Goal: Task Accomplishment & Management: Complete application form

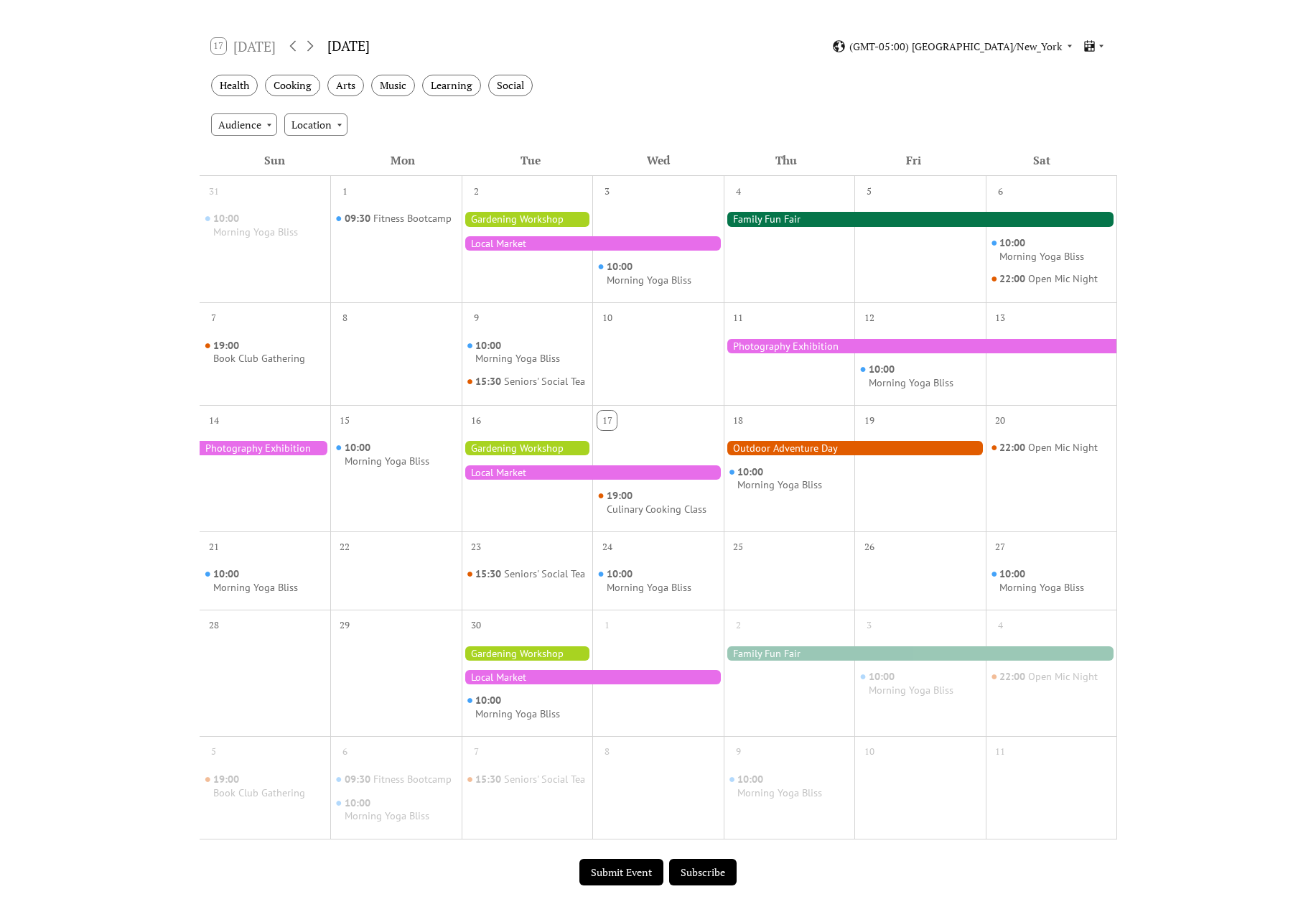
scroll to position [215, 0]
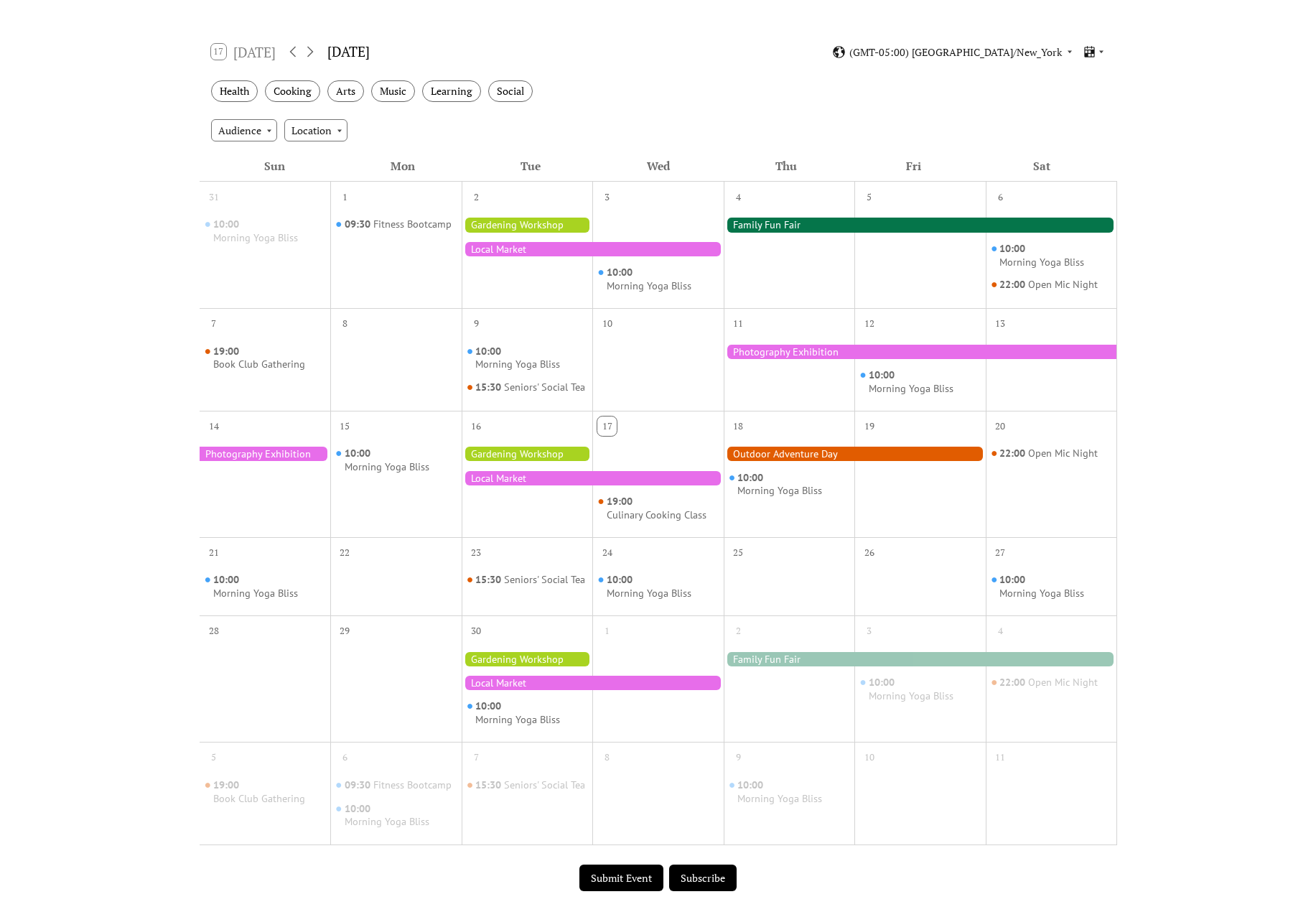
click at [814, 232] on div at bounding box center [919, 224] width 393 height 14
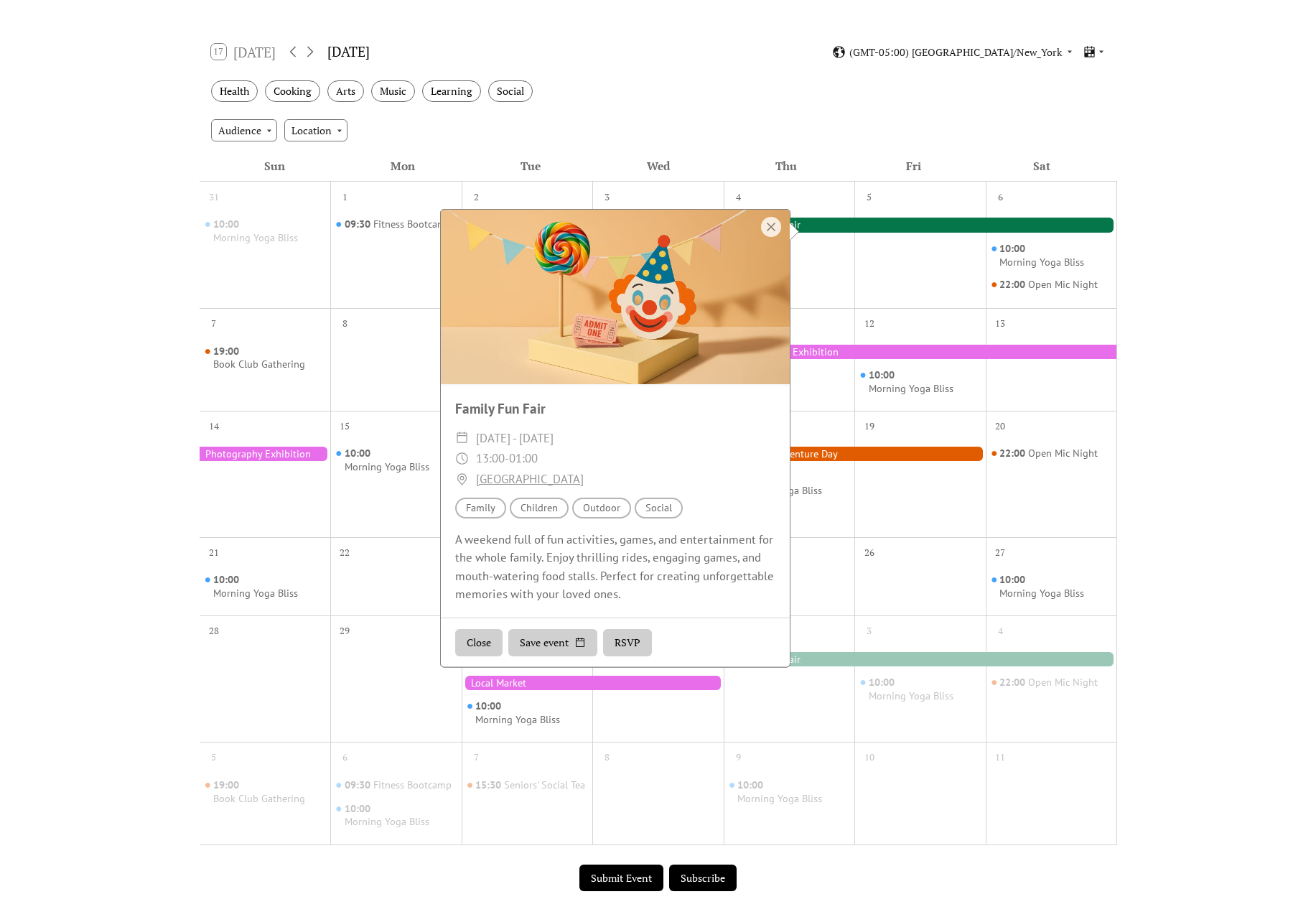
click at [831, 352] on div at bounding box center [919, 352] width 393 height 14
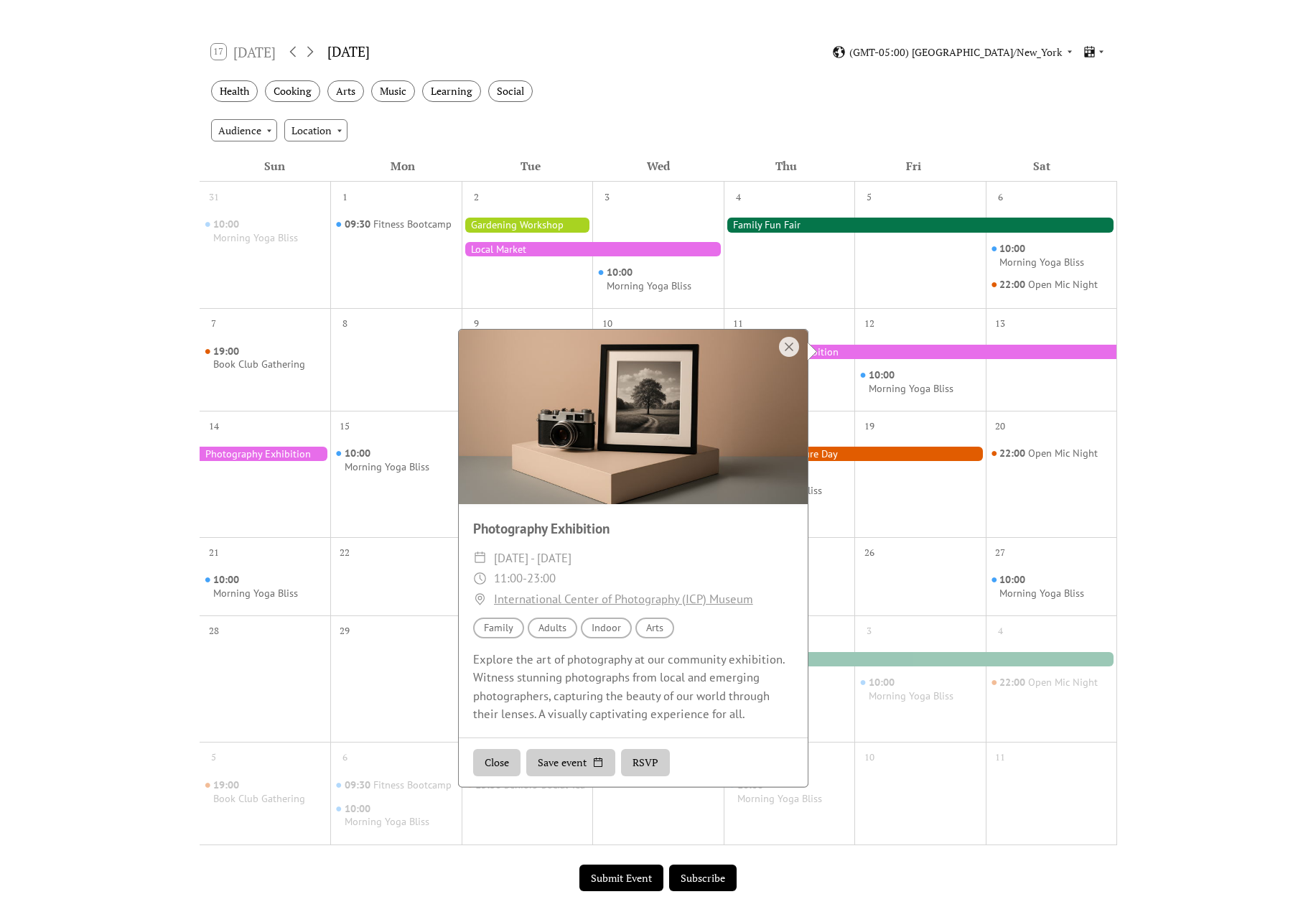
click at [649, 762] on button "RSVP" at bounding box center [645, 762] width 49 height 27
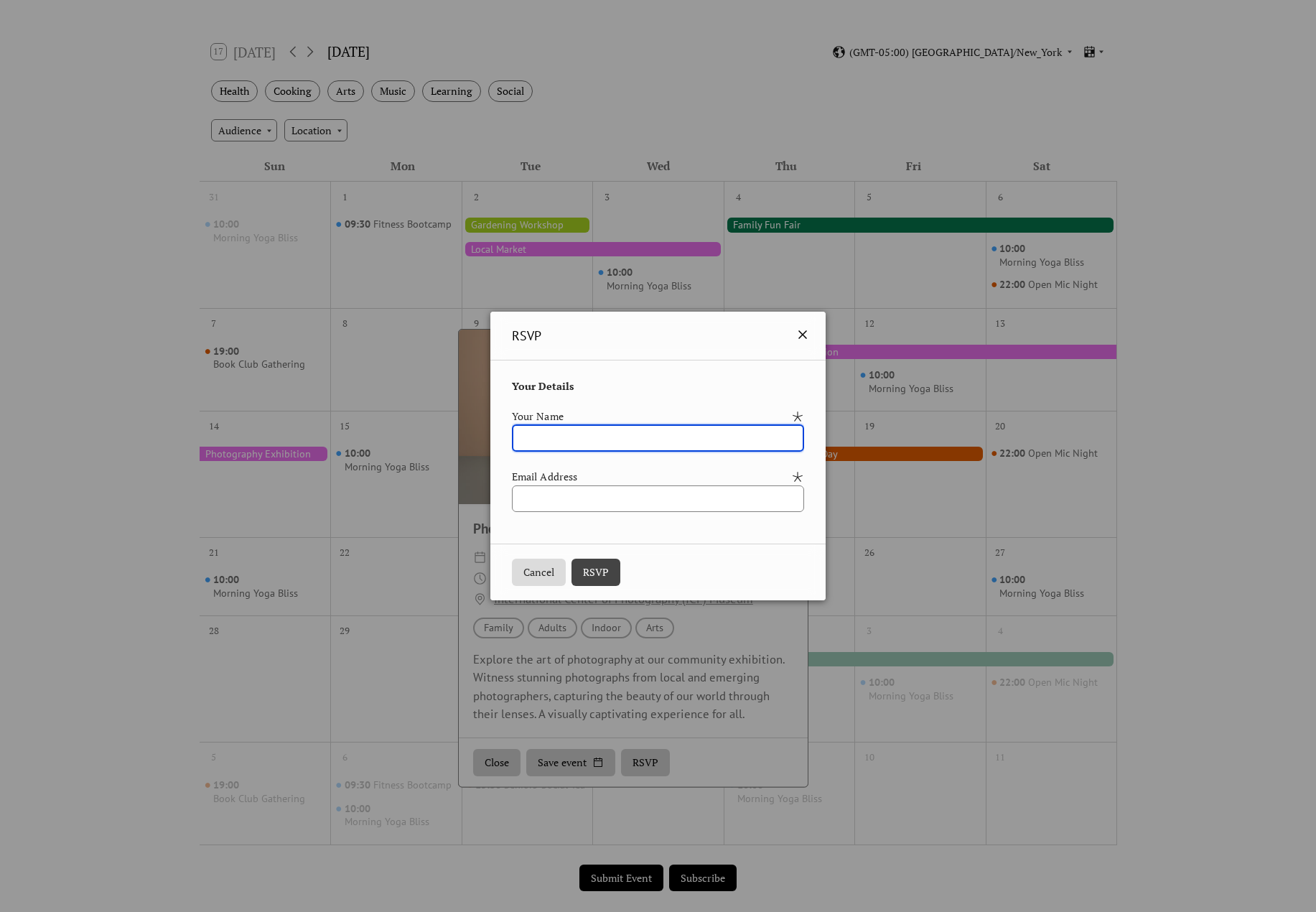
click at [807, 333] on icon at bounding box center [802, 334] width 9 height 9
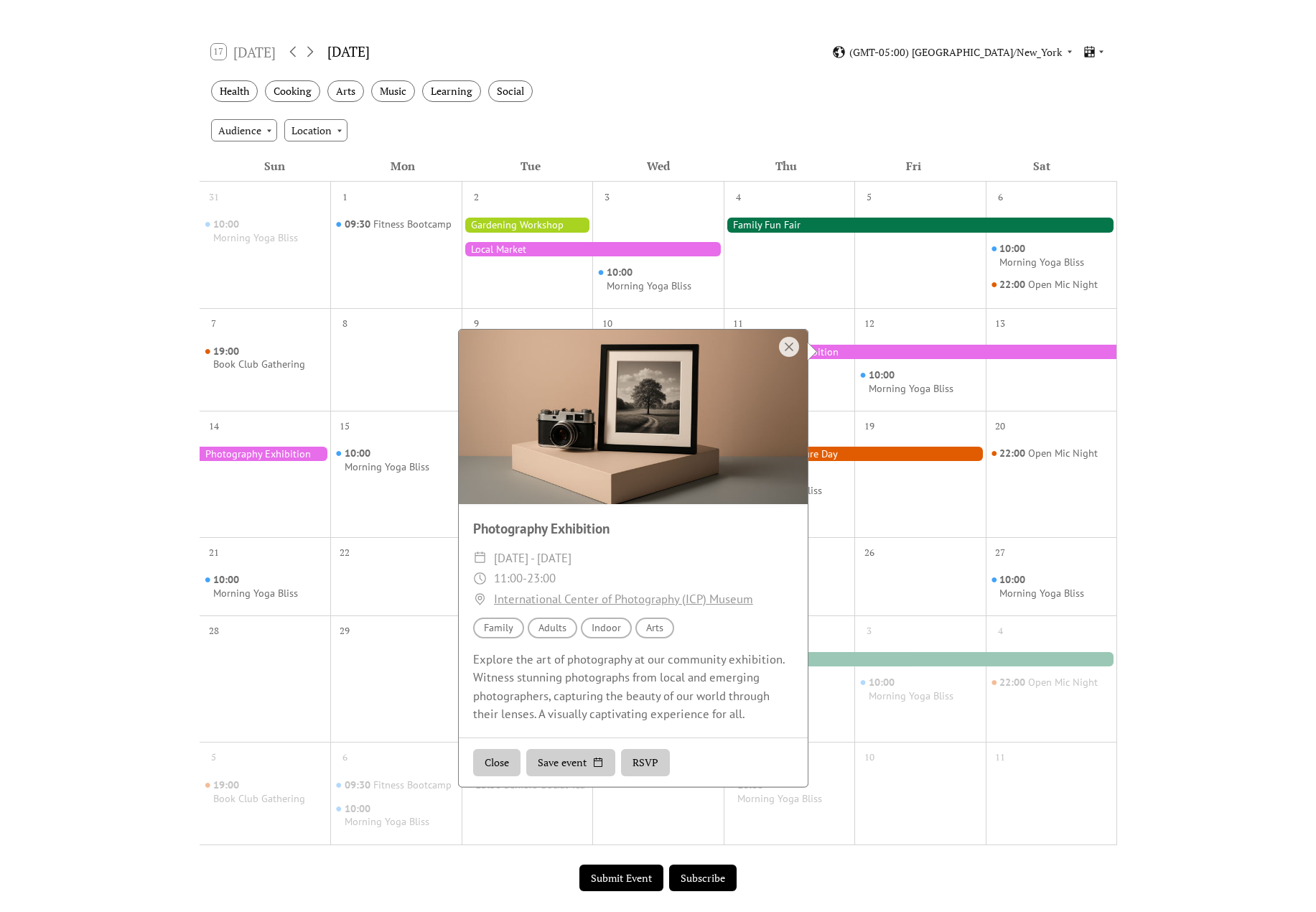
click at [933, 285] on div at bounding box center [919, 255] width 132 height 92
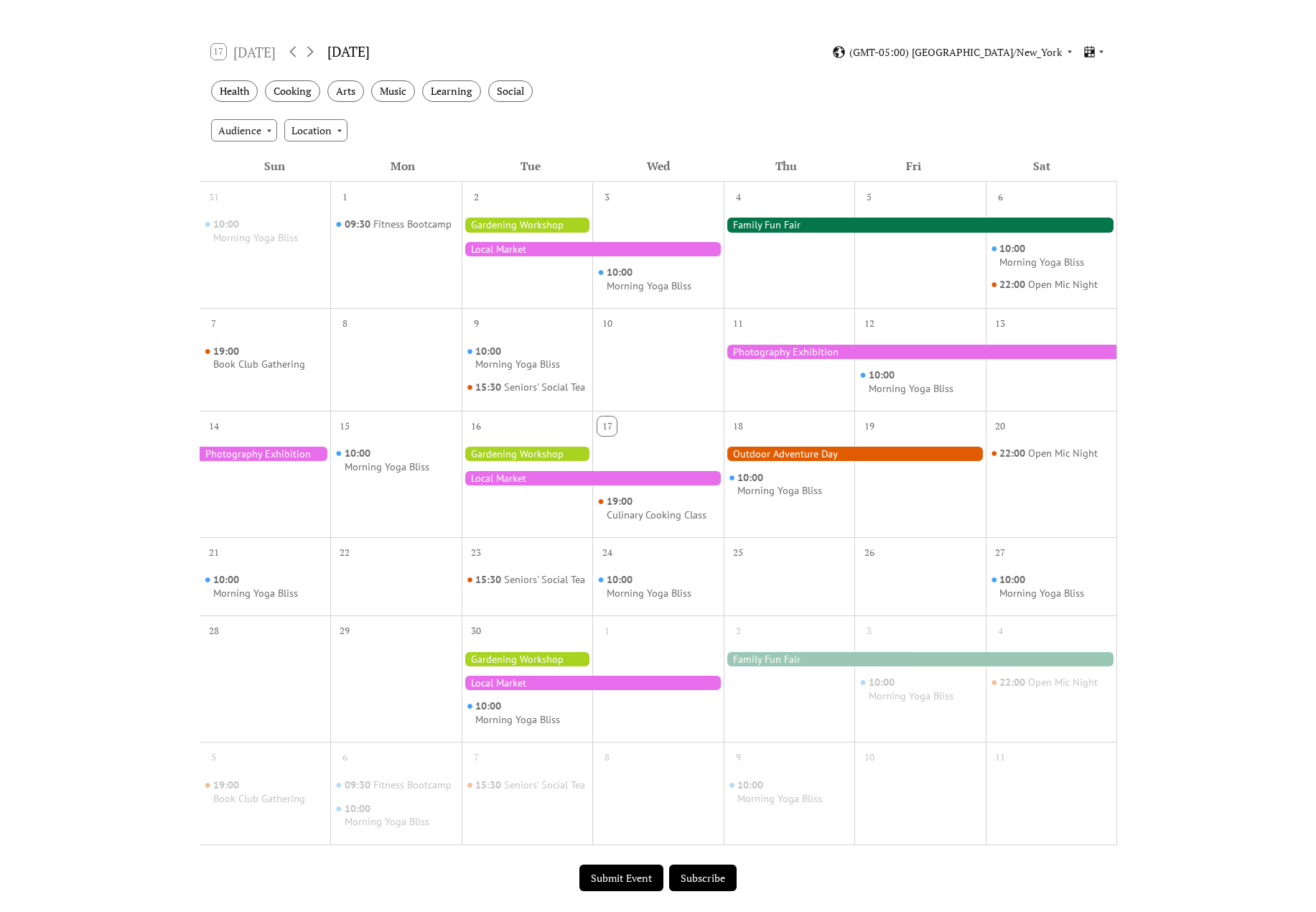
click at [621, 879] on button "Submit Event" at bounding box center [621, 878] width 84 height 27
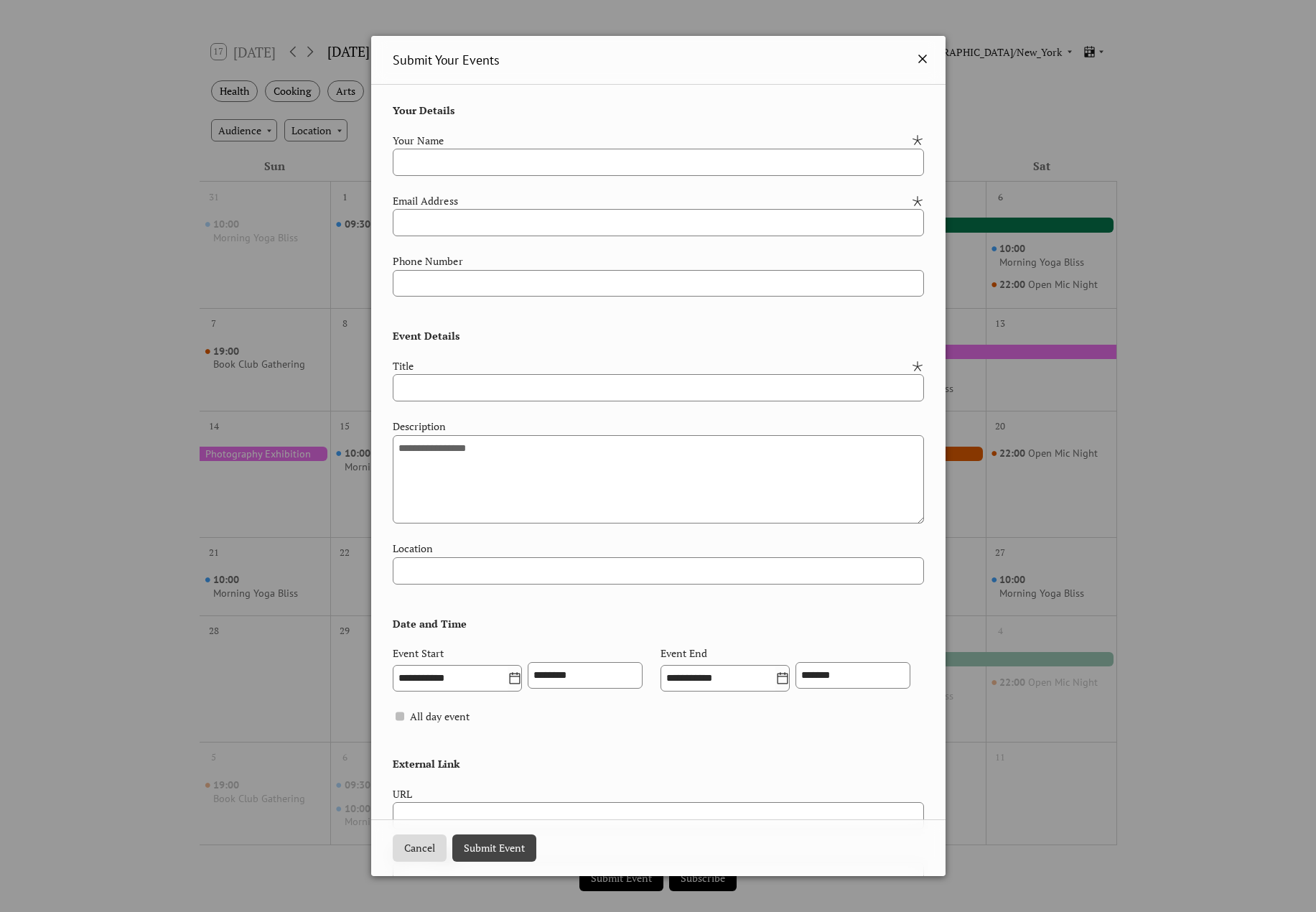
click at [917, 63] on icon at bounding box center [922, 59] width 17 height 17
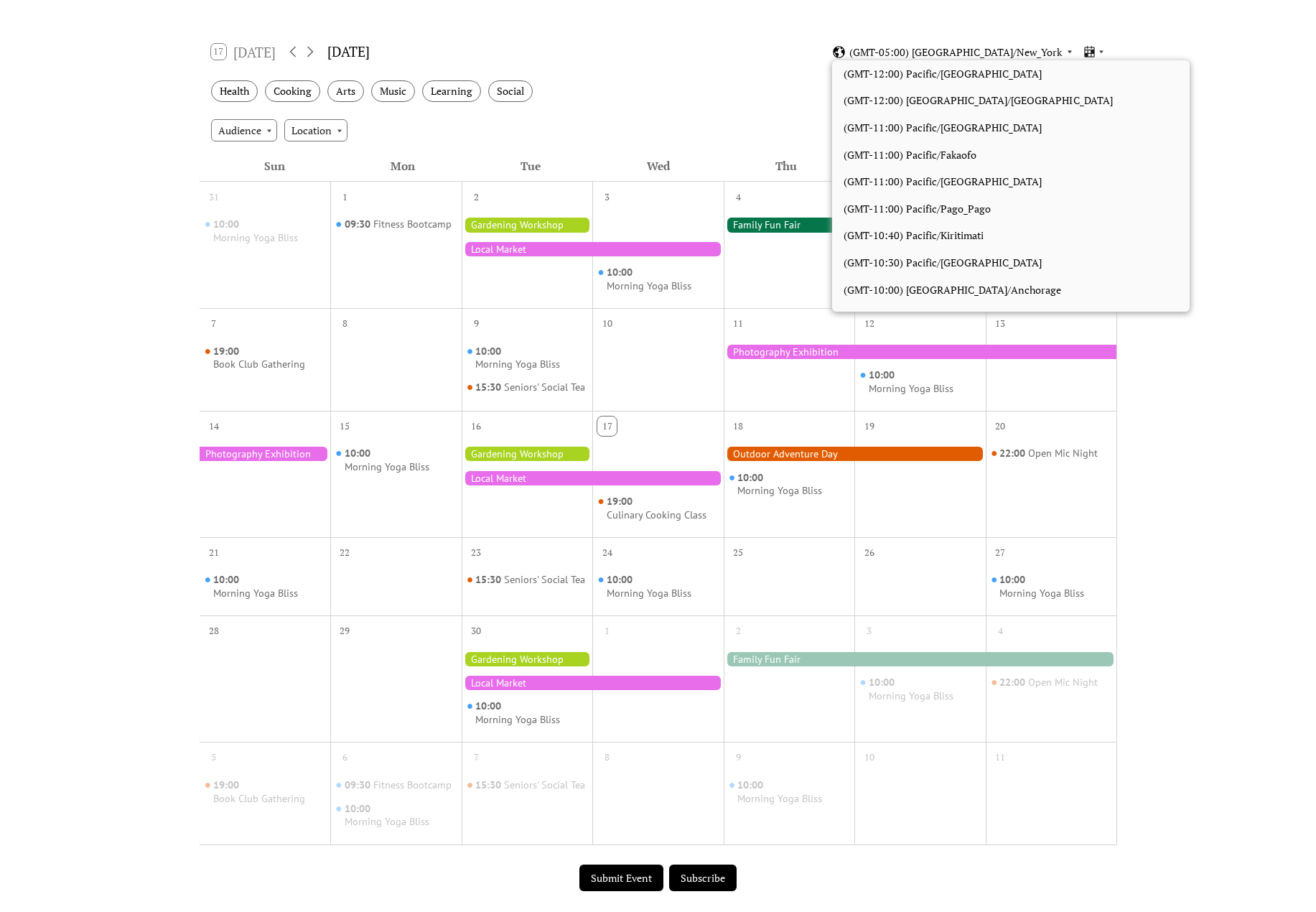
click at [1072, 52] on icon at bounding box center [1069, 51] width 9 height 9
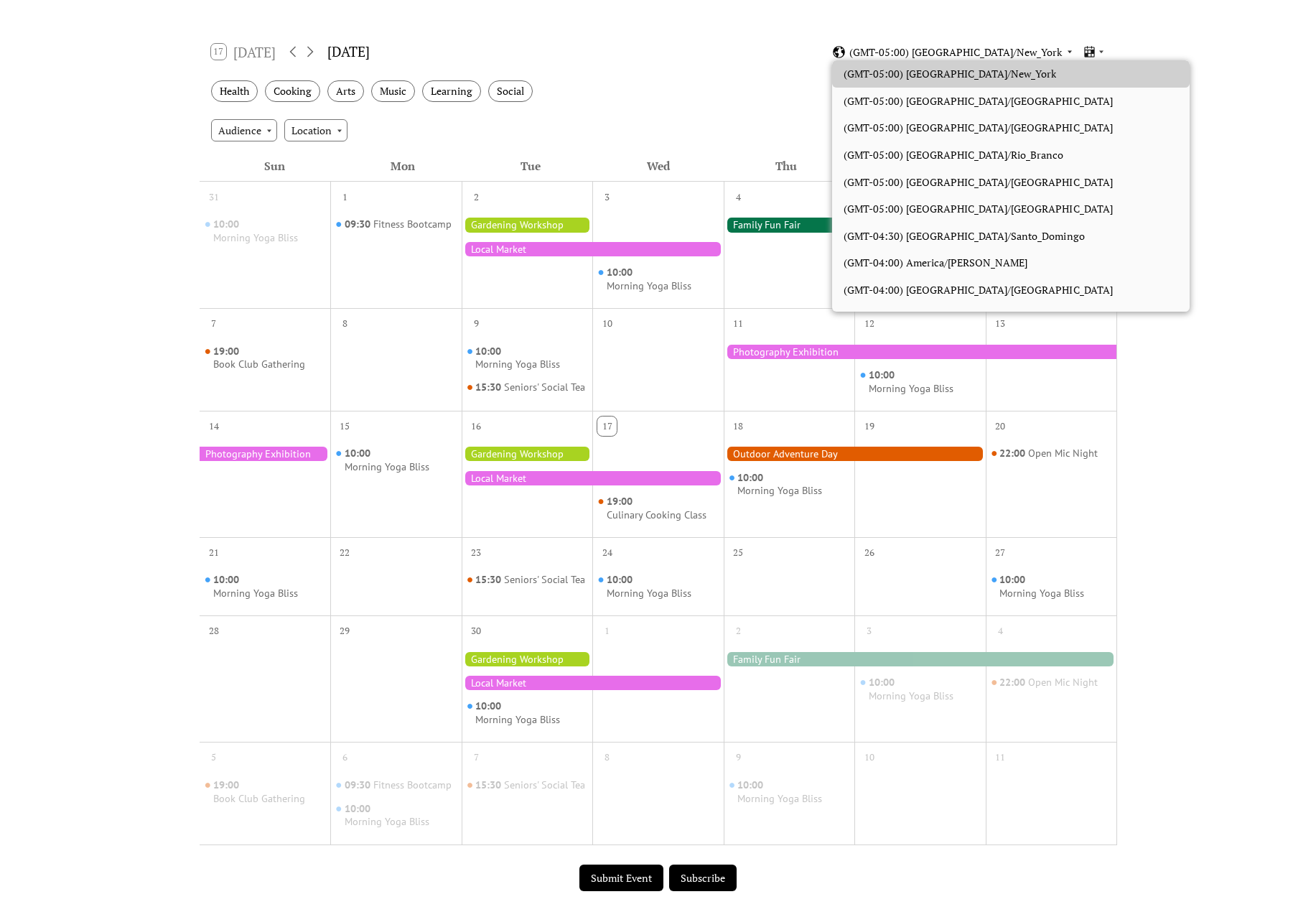
click at [1072, 52] on icon at bounding box center [1069, 51] width 9 height 9
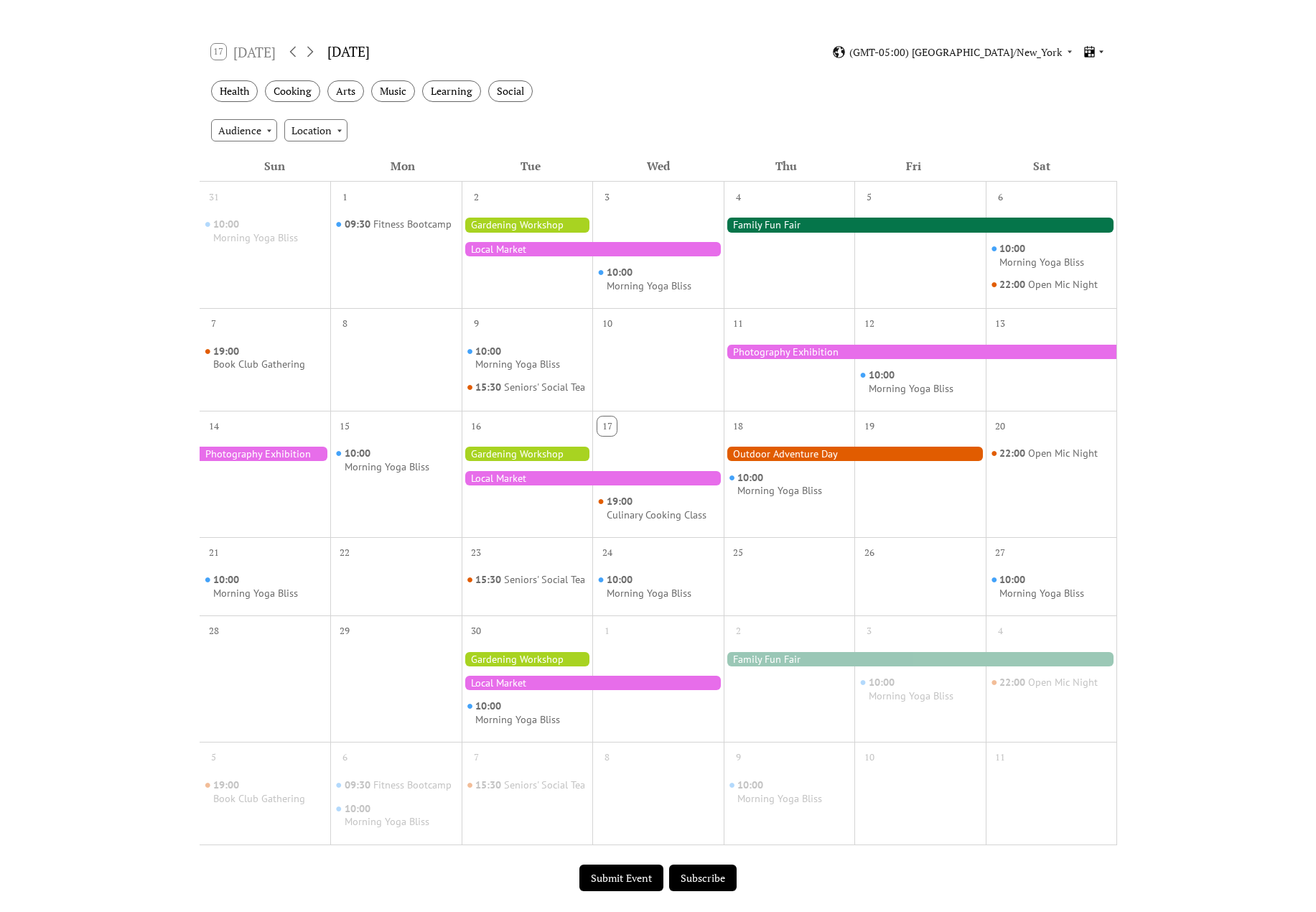
click at [1074, 51] on icon at bounding box center [1101, 52] width 4 height 3
click at [703, 879] on button "Subscribe" at bounding box center [702, 878] width 67 height 27
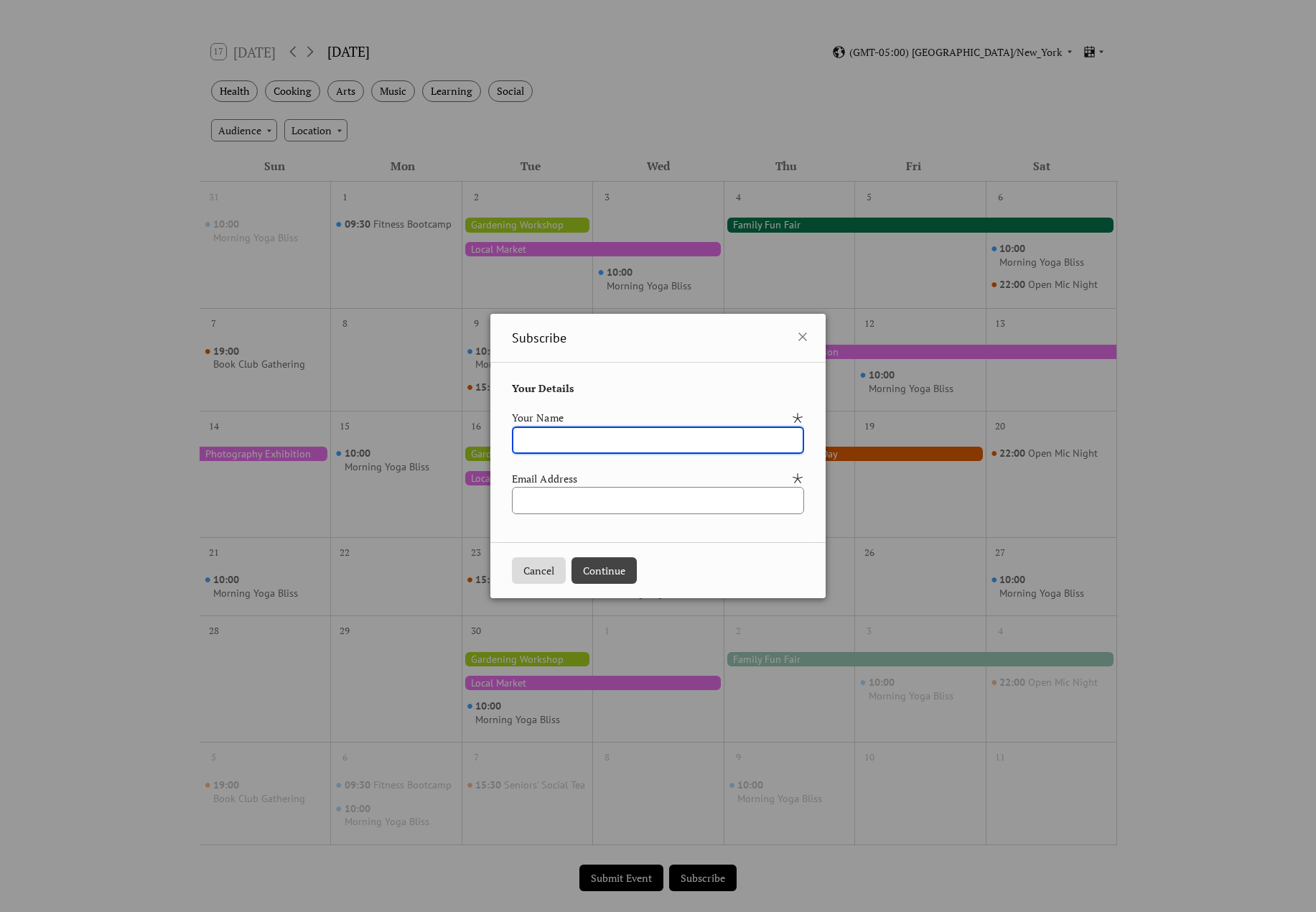
click at [522, 578] on button "Cancel" at bounding box center [539, 571] width 54 height 27
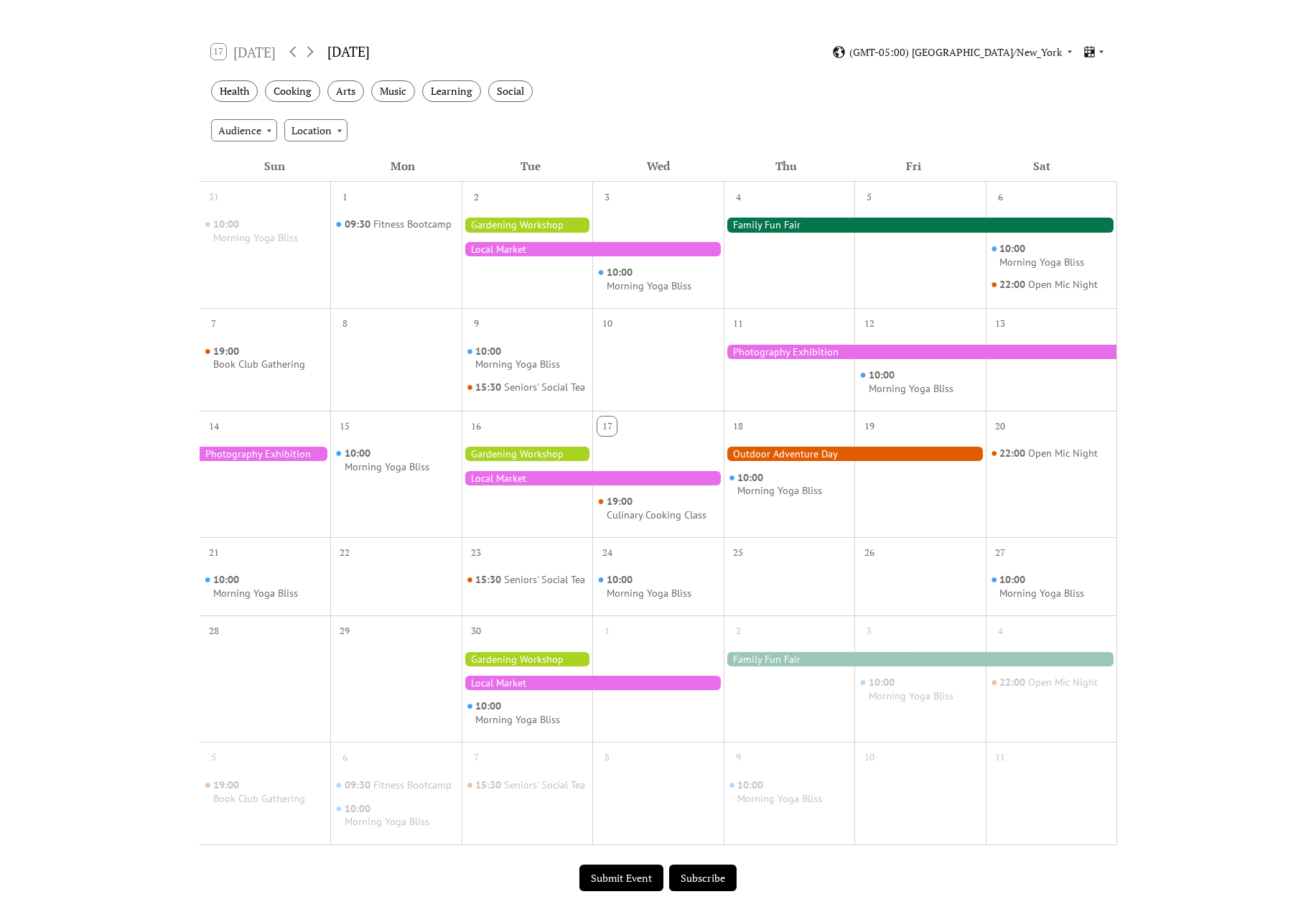
click at [523, 485] on div at bounding box center [592, 478] width 262 height 14
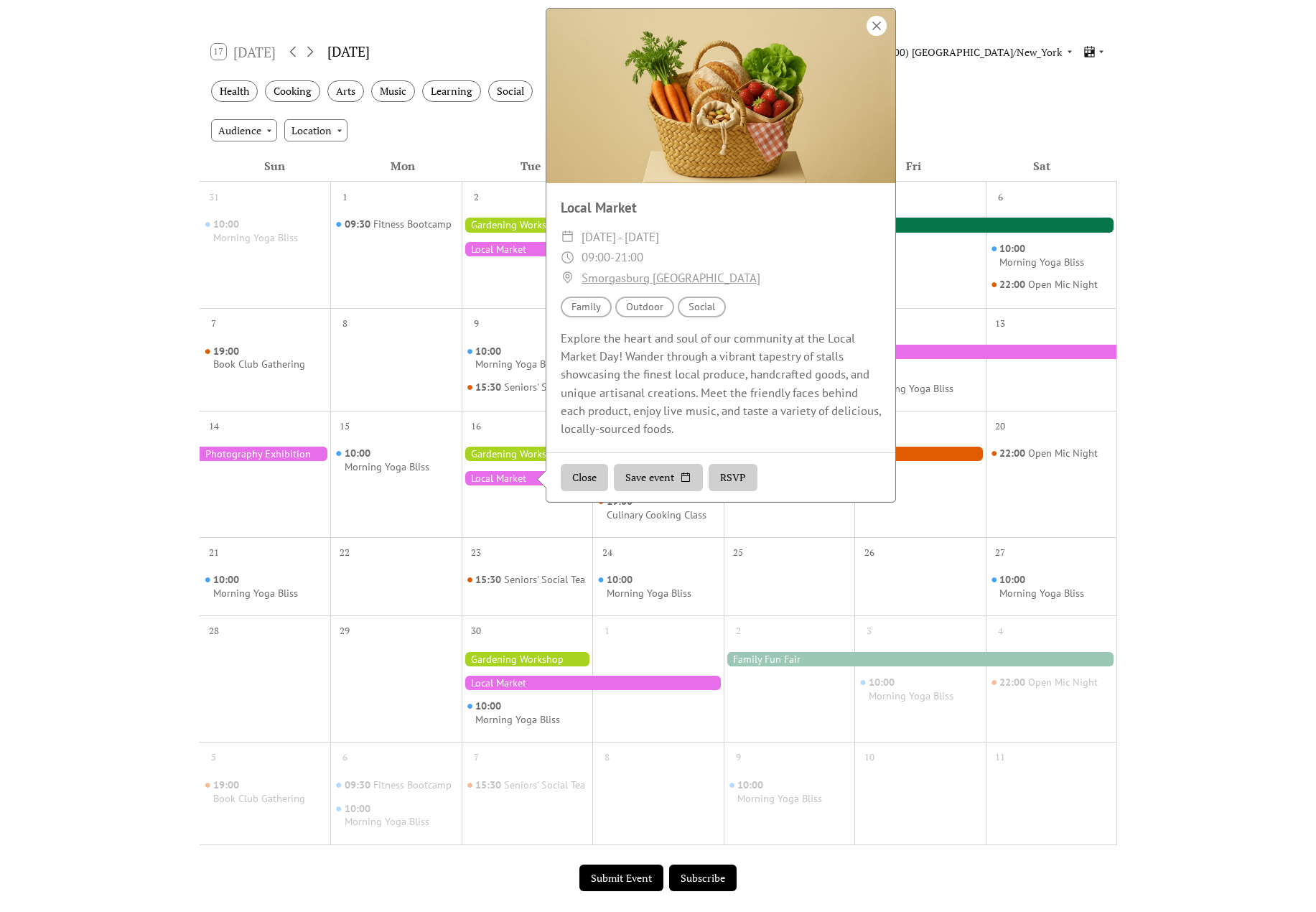
click at [879, 36] on div at bounding box center [876, 25] width 20 height 20
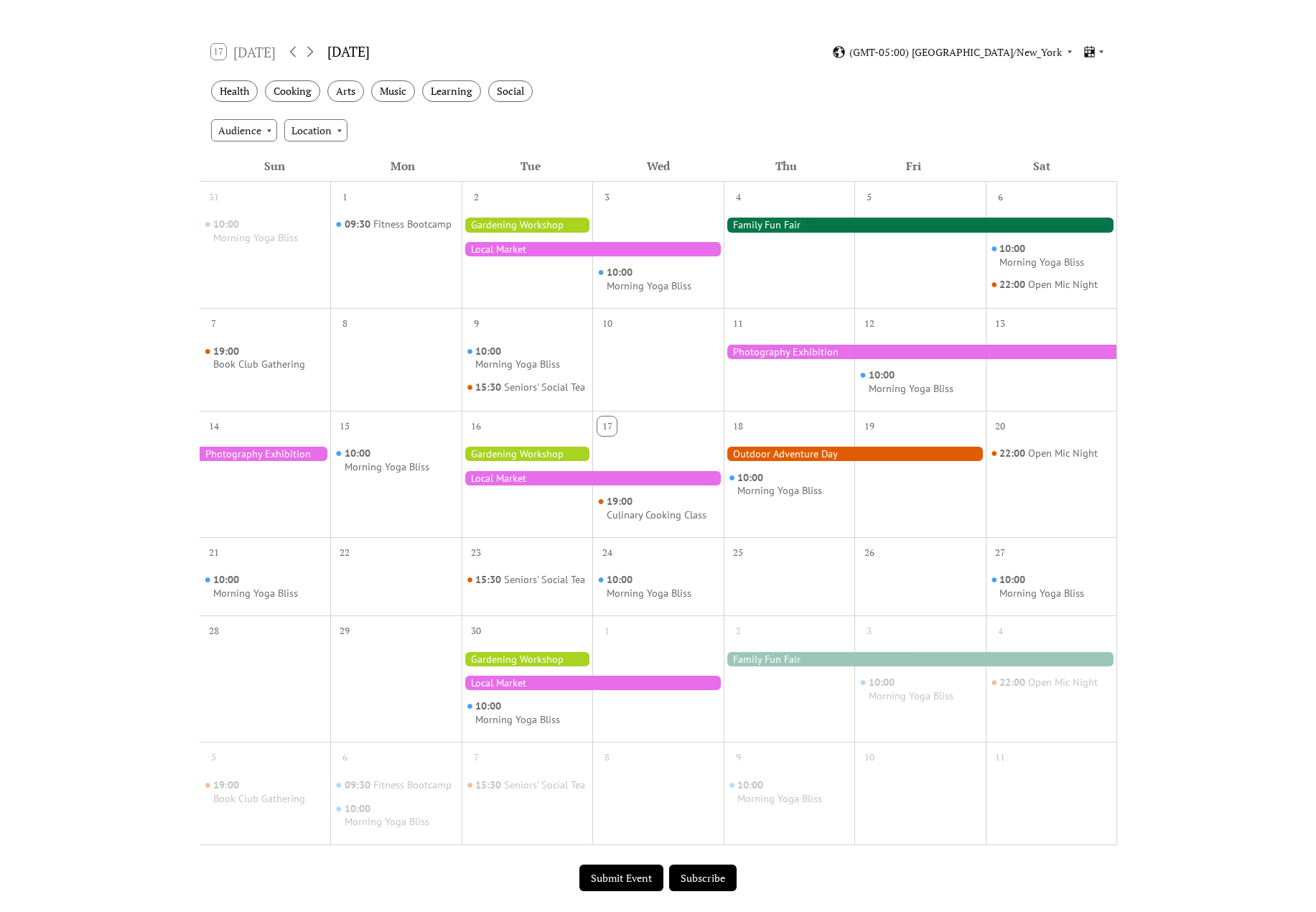
drag, startPoint x: 75, startPoint y: 320, endPoint x: 21, endPoint y: 442, distance: 133.4
click at [21, 441] on div "Events Calendar Demo Loading the Events Calendar..." at bounding box center [658, 415] width 1316 height 1131
click at [118, 512] on div "Events Calendar Demo Loading the Events Calendar..." at bounding box center [658, 415] width 1316 height 1131
